Goal: Task Accomplishment & Management: Use online tool/utility

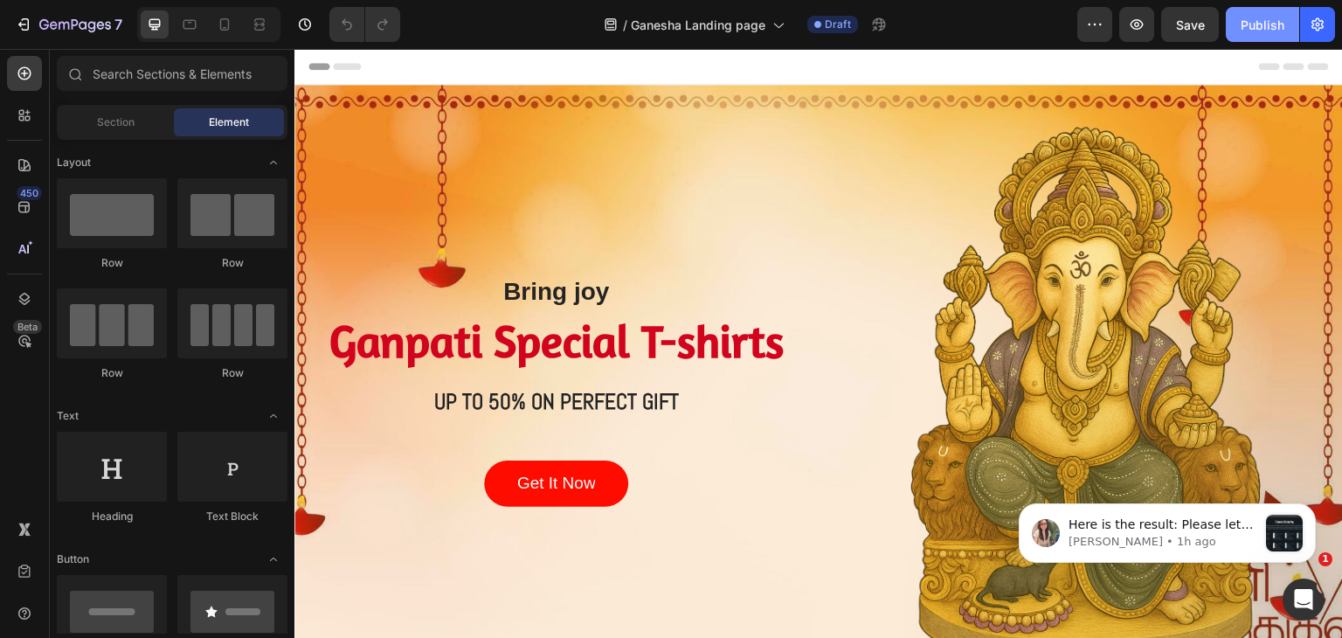
click at [1278, 20] on div "Publish" at bounding box center [1262, 25] width 44 height 18
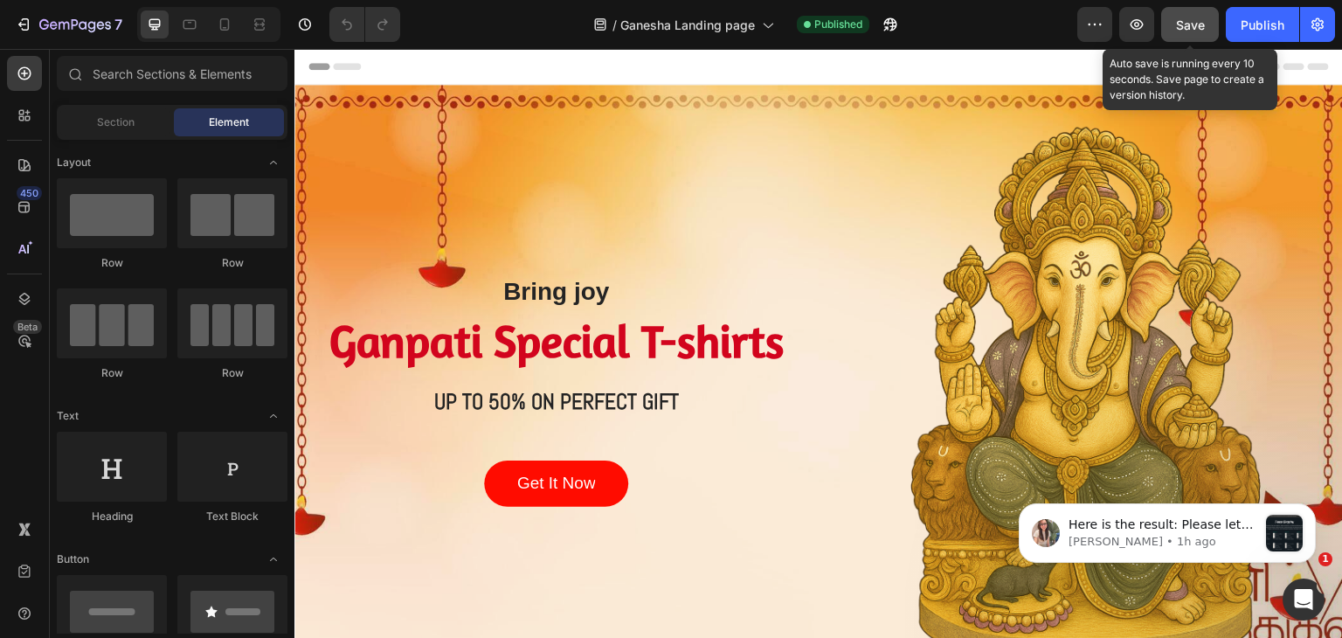
click at [1180, 17] on span "Save" at bounding box center [1190, 24] width 29 height 15
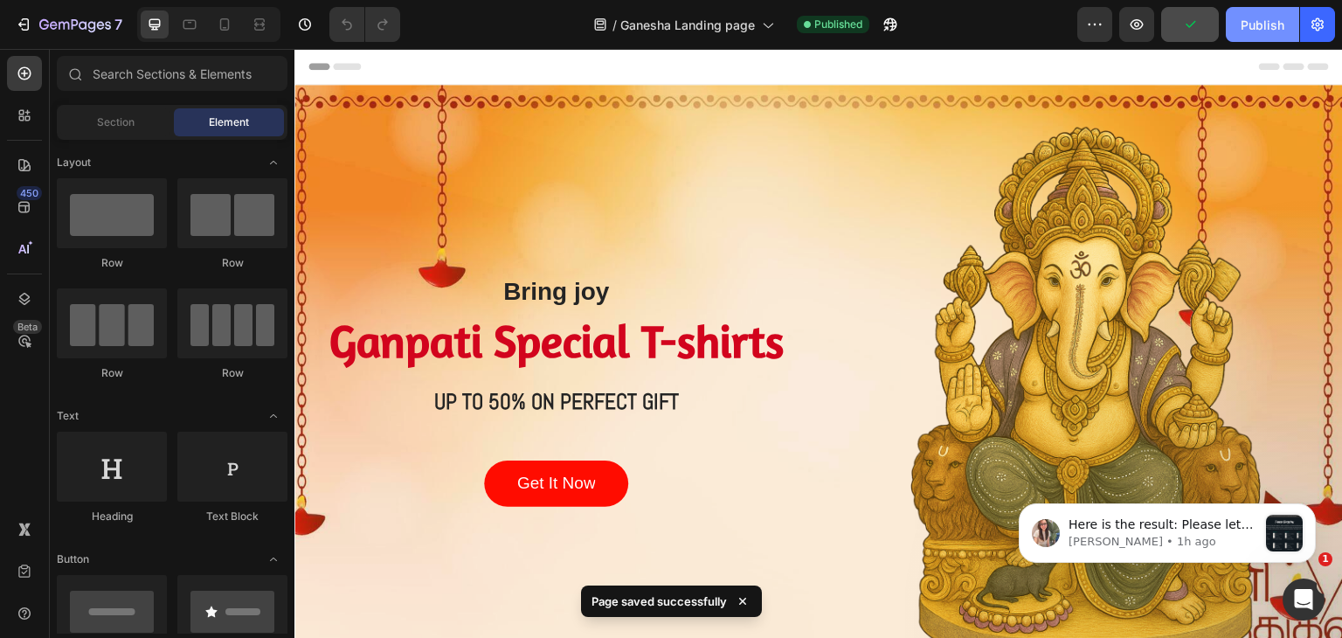
click at [1262, 20] on div "Publish" at bounding box center [1262, 25] width 44 height 18
